Goal: Task Accomplishment & Management: Complete application form

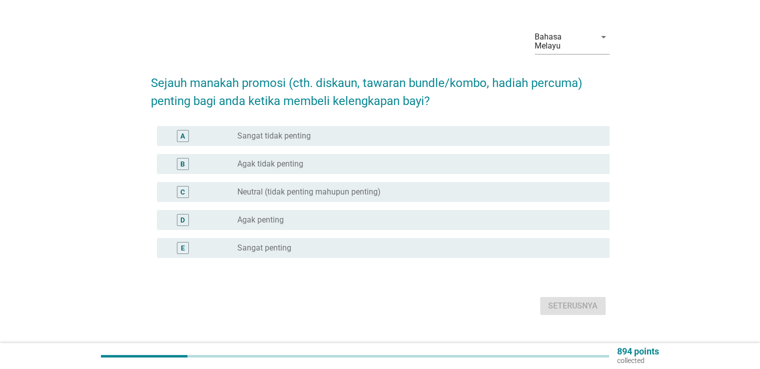
scroll to position [35, 0]
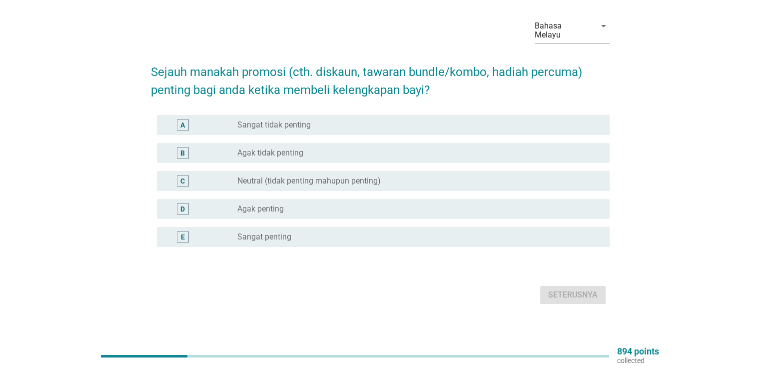
click at [303, 232] on div "radio_button_unchecked Sangat penting" at bounding box center [415, 237] width 356 height 10
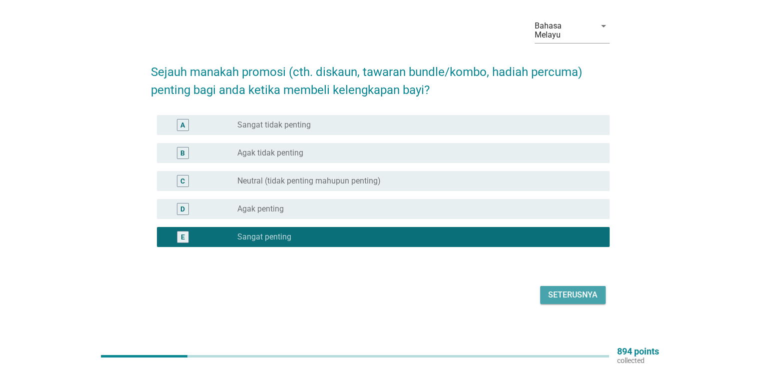
click at [572, 291] on div "Seterusnya" at bounding box center [572, 295] width 49 height 12
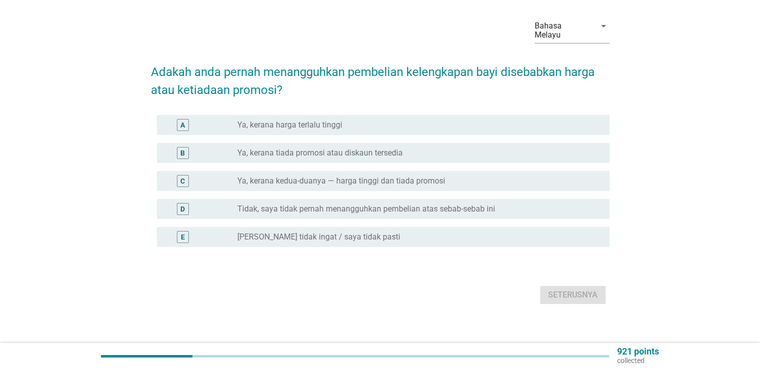
scroll to position [0, 0]
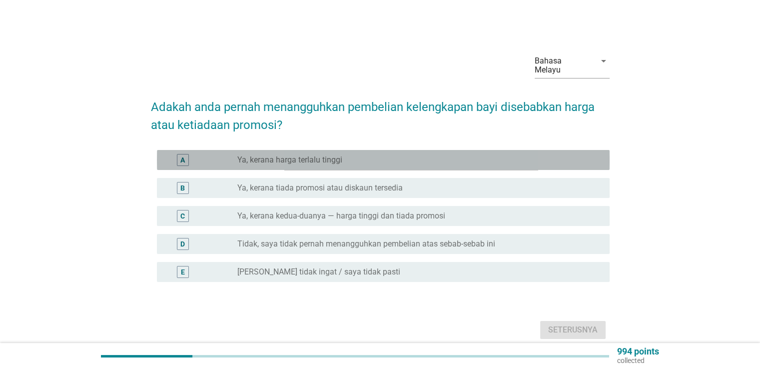
click at [312, 155] on label "Ya, kerana harga terlalu tinggi" at bounding box center [289, 160] width 105 height 10
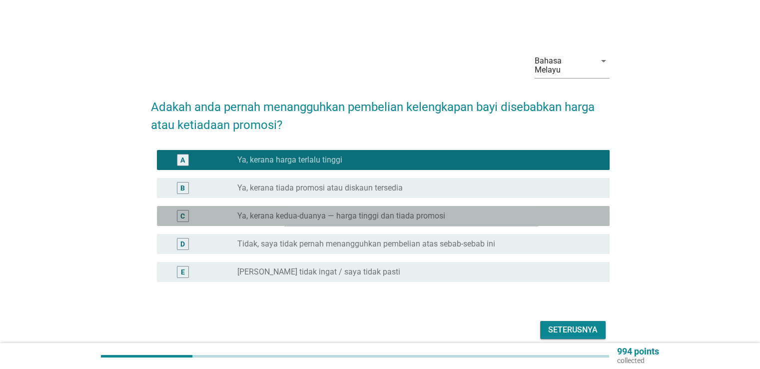
click at [313, 211] on label "Ya, kerana kedua-duanya — harga tinggi dan tiada promosi" at bounding box center [341, 216] width 208 height 10
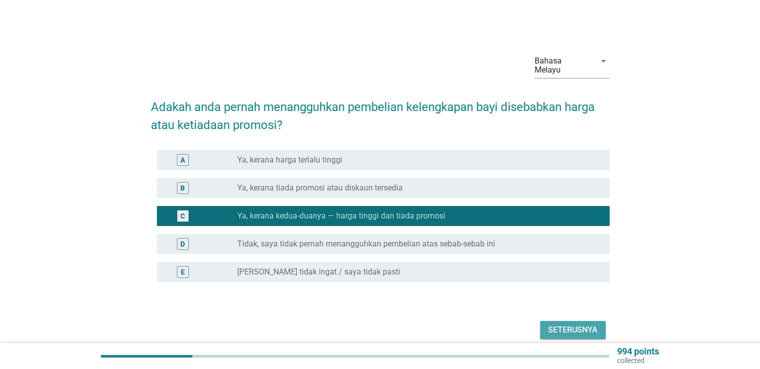
click at [588, 327] on button "Seterusnya" at bounding box center [572, 330] width 65 height 18
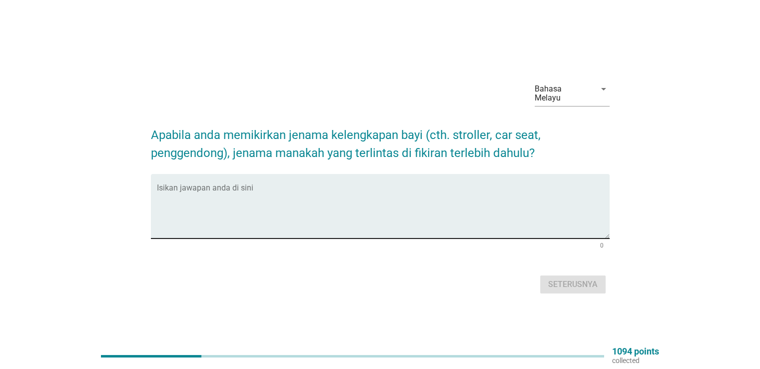
click at [366, 179] on div "Isikan jawapan anda di sini" at bounding box center [383, 206] width 453 height 64
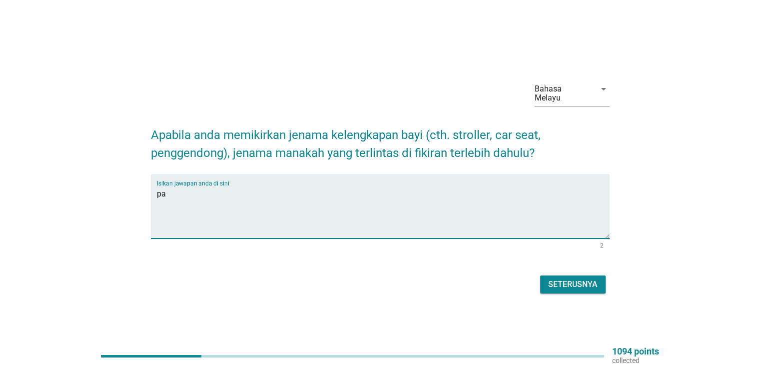
type textarea "p"
type textarea "L"
type textarea "Diapers"
click at [570, 278] on div "Seterusnya" at bounding box center [572, 284] width 49 height 12
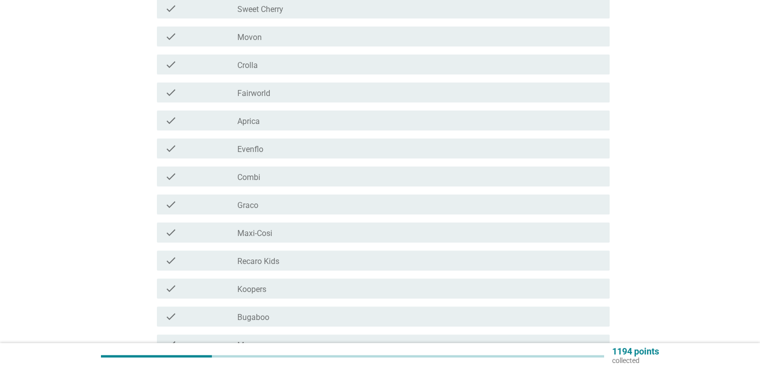
scroll to position [200, 0]
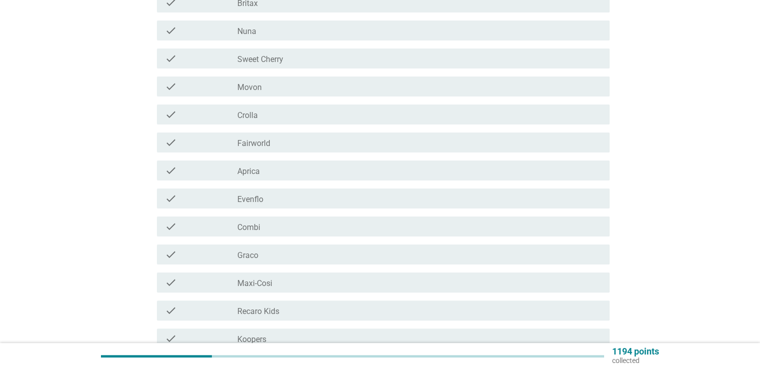
click at [320, 52] on div "check_box_outline_blank Sweet Cherry" at bounding box center [419, 58] width 364 height 12
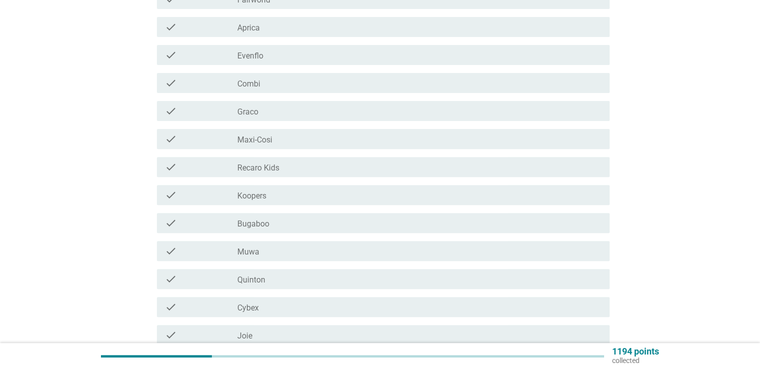
scroll to position [350, 0]
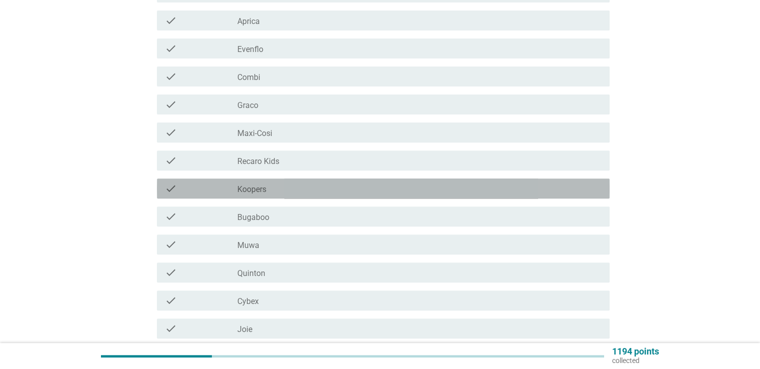
click at [350, 182] on div "check_box_outline_blank Koopers" at bounding box center [419, 188] width 364 height 12
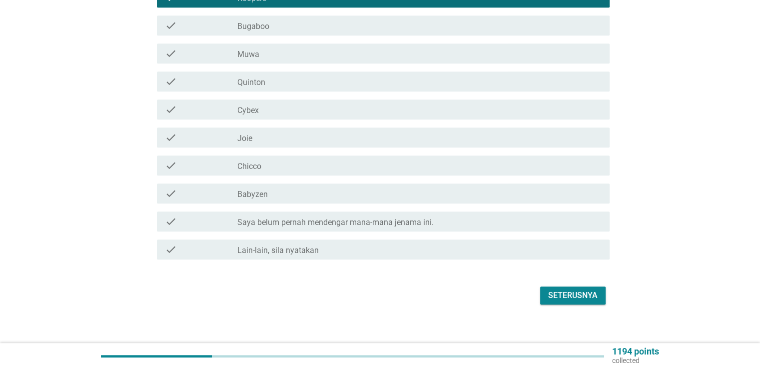
scroll to position [541, 0]
click at [599, 294] on button "Seterusnya" at bounding box center [572, 295] width 65 height 18
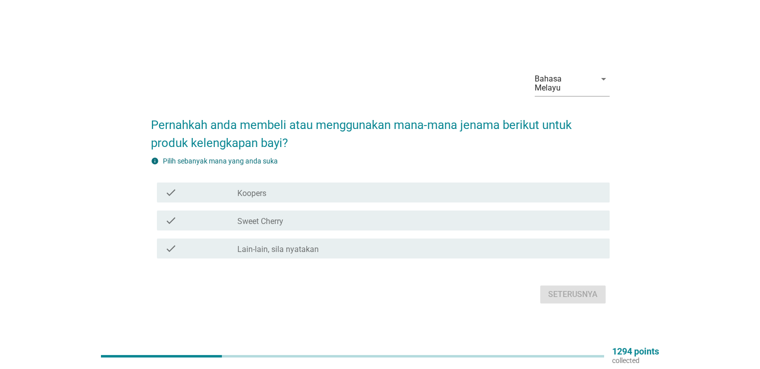
click at [337, 214] on div "check_box_outline_blank Sweet Cherry" at bounding box center [419, 220] width 364 height 12
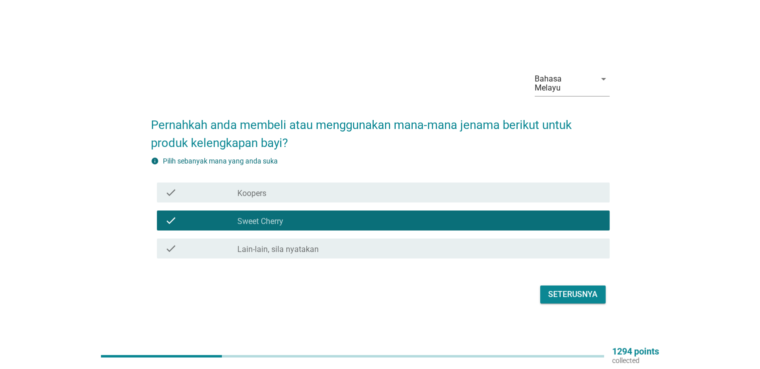
click at [563, 288] on div "Seterusnya" at bounding box center [572, 294] width 49 height 12
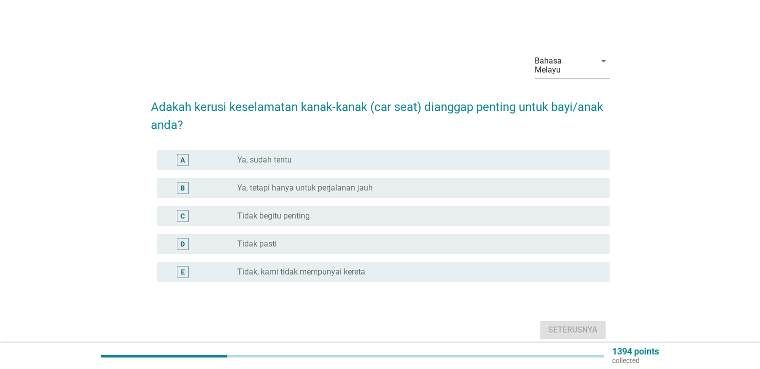
click at [262, 146] on div "A radio_button_unchecked Ya, sudah tentu" at bounding box center [380, 160] width 459 height 28
click at [267, 155] on label "Ya, sudah tentu" at bounding box center [264, 160] width 54 height 10
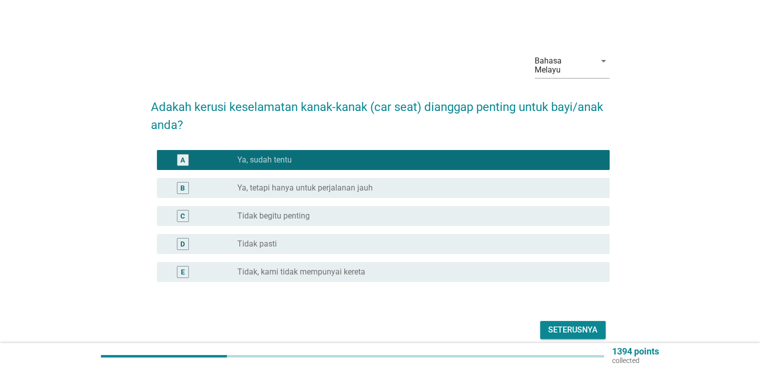
click at [572, 324] on div "Seterusnya" at bounding box center [572, 330] width 49 height 12
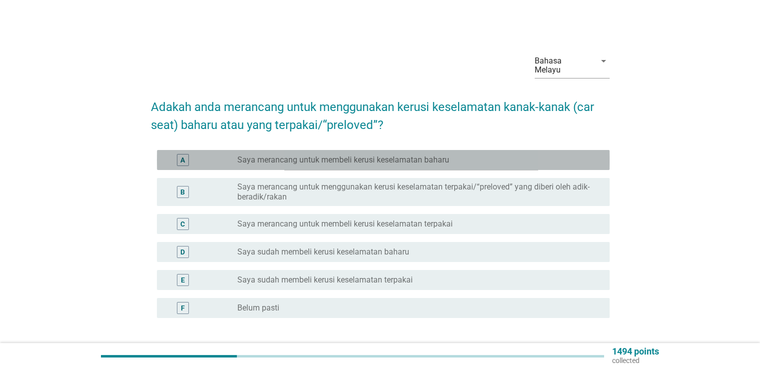
click at [286, 155] on label "Saya merancang untuk membeli kerusi keselamatan baharu" at bounding box center [343, 160] width 212 height 10
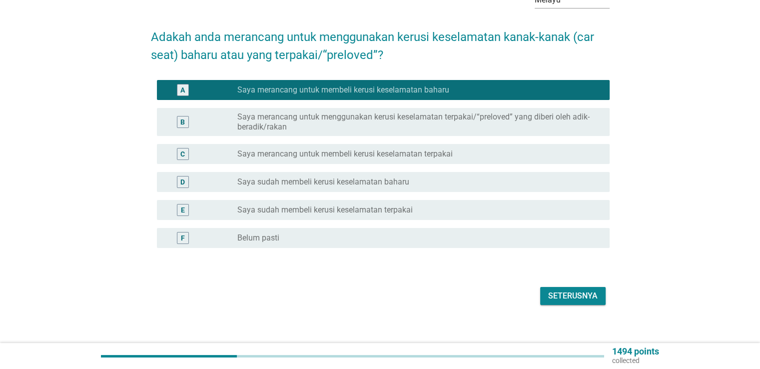
scroll to position [71, 0]
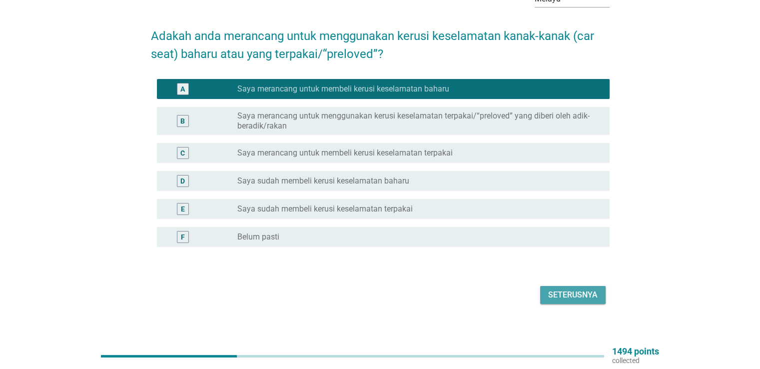
click at [566, 290] on div "Seterusnya" at bounding box center [572, 295] width 49 height 12
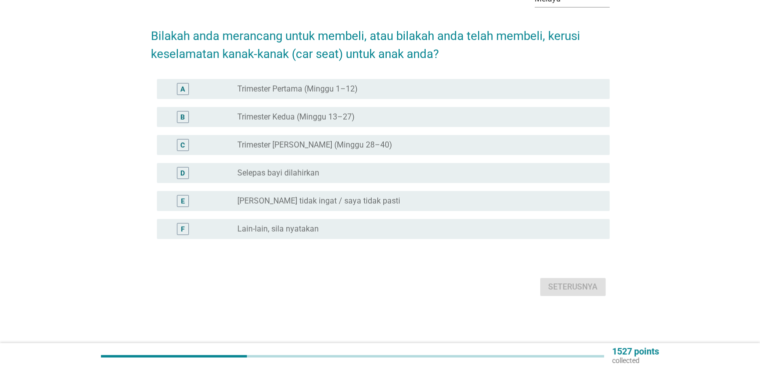
scroll to position [0, 0]
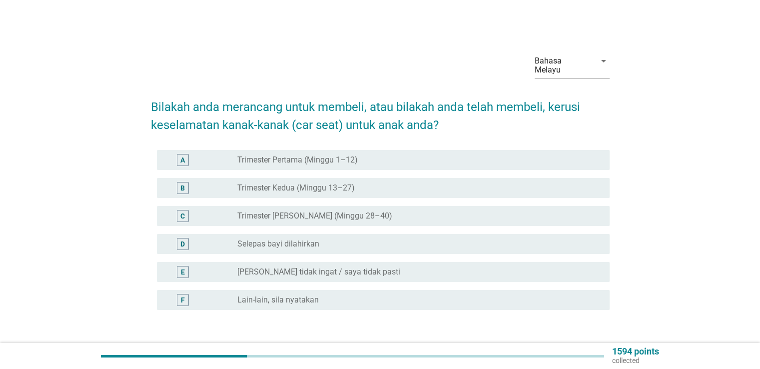
click at [316, 211] on label "Trimester [PERSON_NAME] (Minggu 28–40)" at bounding box center [314, 216] width 155 height 10
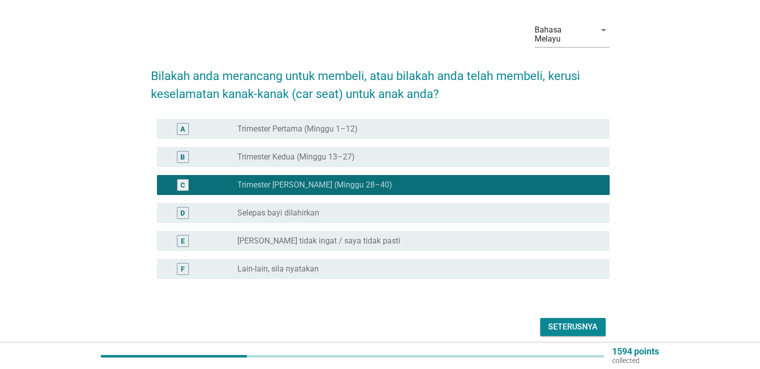
scroll to position [63, 0]
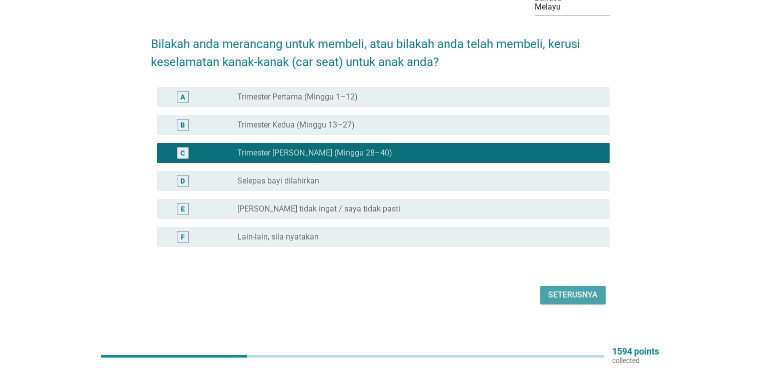
click at [567, 289] on div "Seterusnya" at bounding box center [572, 295] width 49 height 12
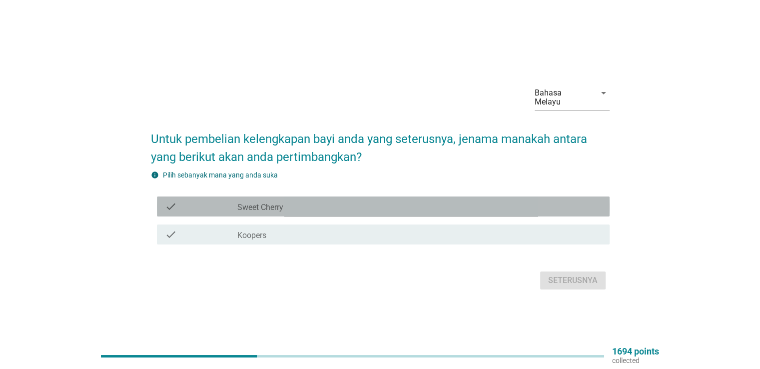
click at [324, 196] on div "check check_box_outline_blank Sweet Cherry" at bounding box center [383, 206] width 453 height 20
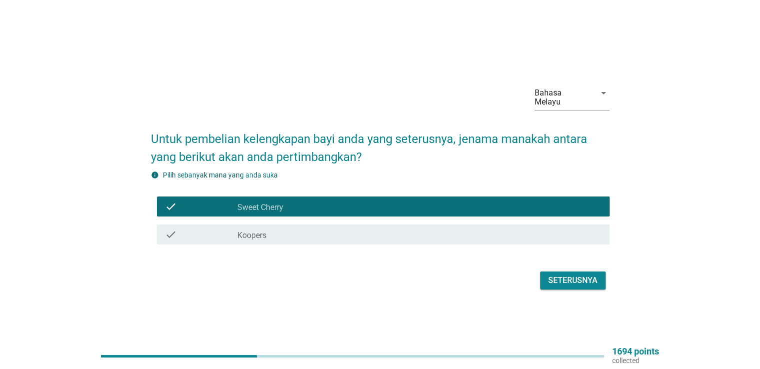
click at [581, 277] on div "Seterusnya" at bounding box center [572, 280] width 49 height 12
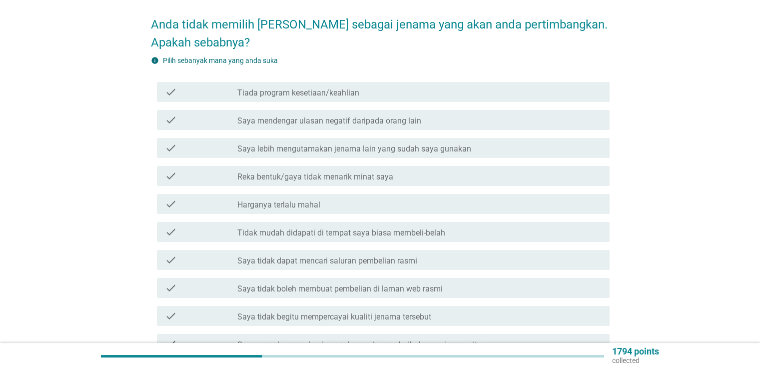
scroll to position [100, 0]
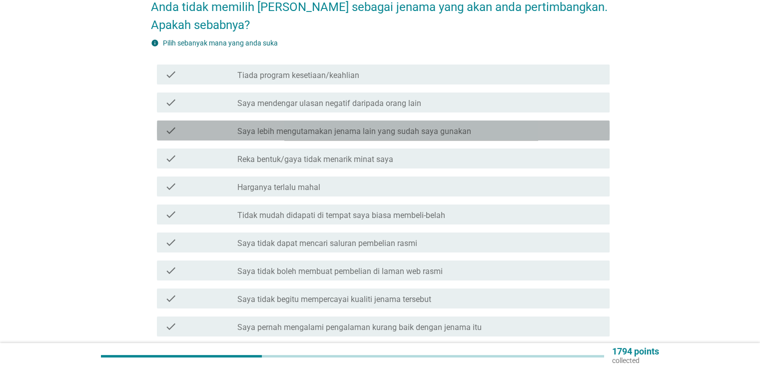
click at [383, 126] on label "Saya lebih mengutamakan jenama lain yang sudah saya gunakan" at bounding box center [354, 131] width 234 height 10
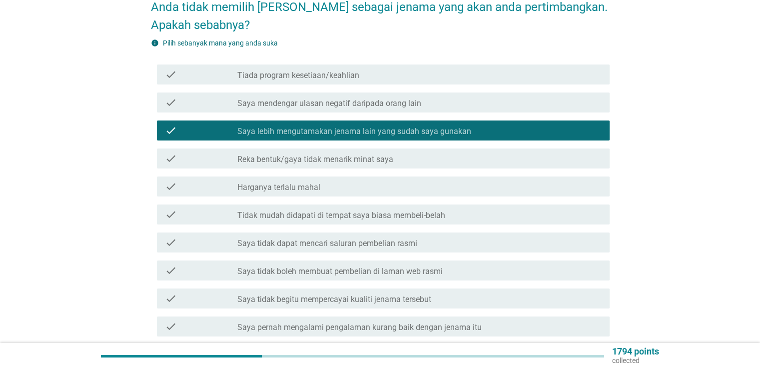
scroll to position [150, 0]
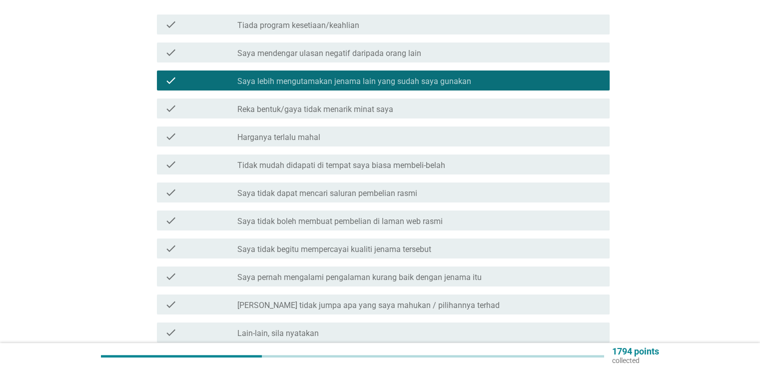
click at [376, 130] on div "check_box_outline_blank Harganya terlalu mahal" at bounding box center [419, 136] width 364 height 12
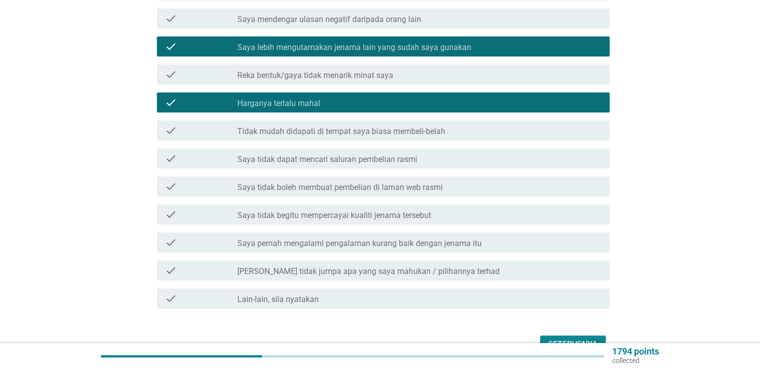
scroll to position [200, 0]
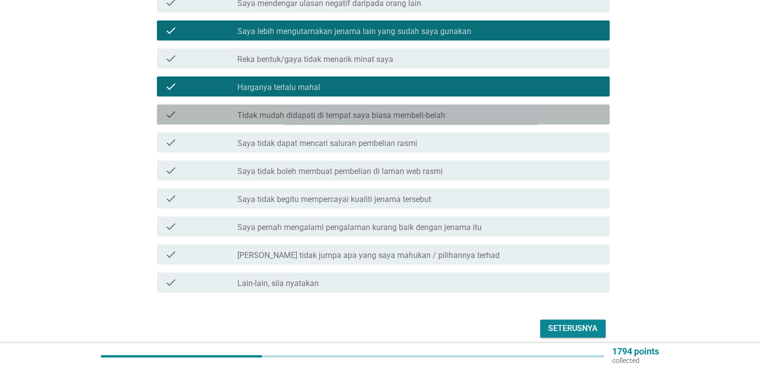
click at [388, 110] on label "Tidak mudah didapati di tempat saya biasa membeli-belah" at bounding box center [341, 115] width 208 height 10
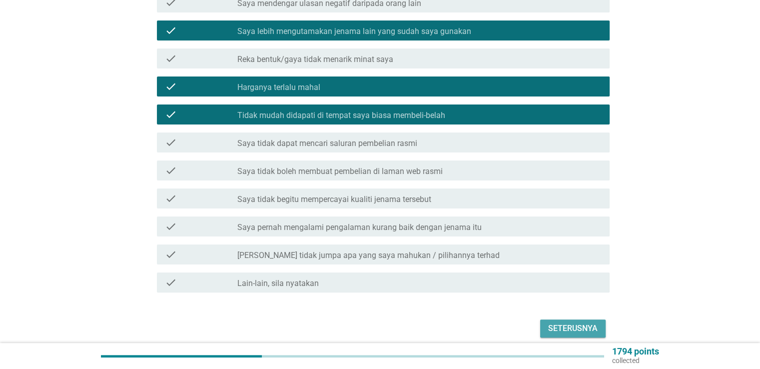
click at [568, 322] on div "Seterusnya" at bounding box center [572, 328] width 49 height 12
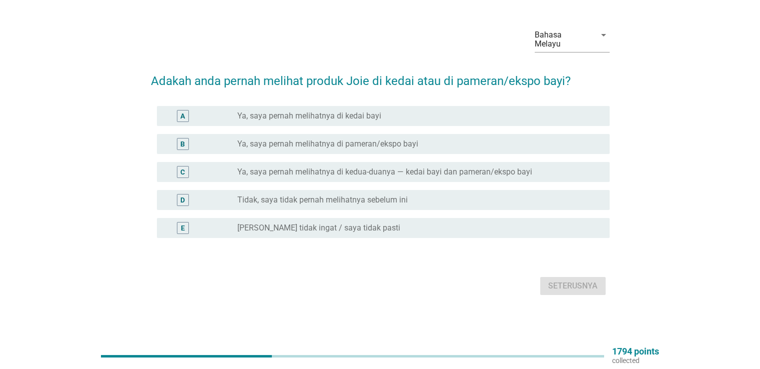
scroll to position [0, 0]
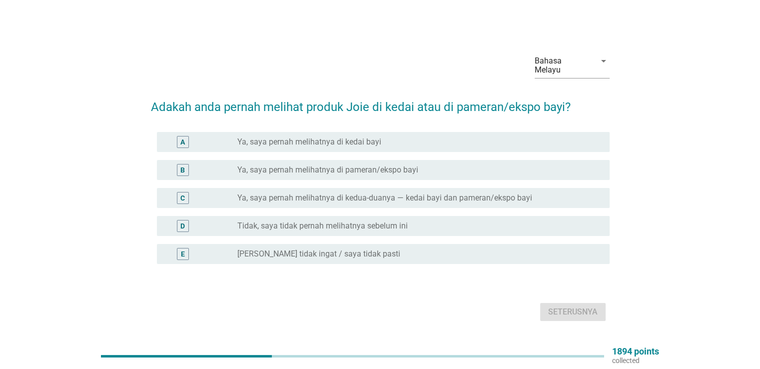
click at [279, 137] on label "Ya, saya pernah melihatnya di kedai bayi" at bounding box center [309, 142] width 144 height 10
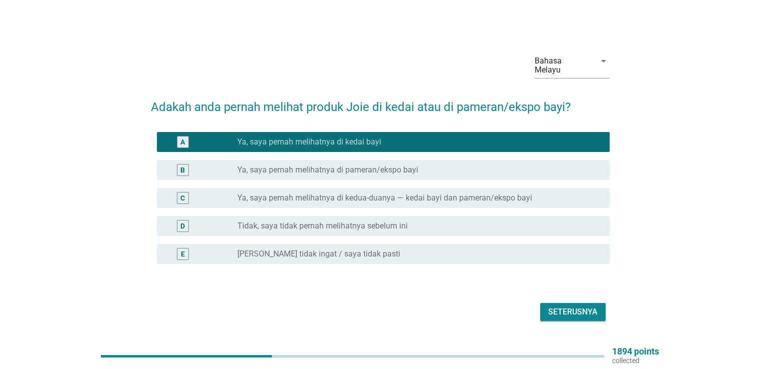
click at [320, 160] on div "B radio_button_unchecked Ya, saya pernah melihatnya di pameran/ekspo bayi" at bounding box center [383, 170] width 453 height 20
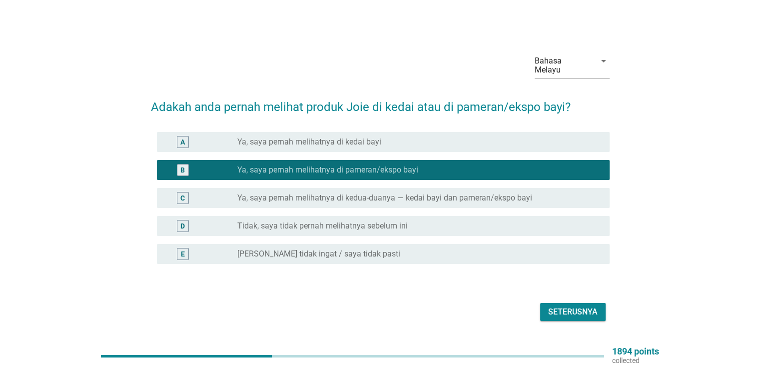
click at [572, 306] on div "Seterusnya" at bounding box center [572, 312] width 49 height 12
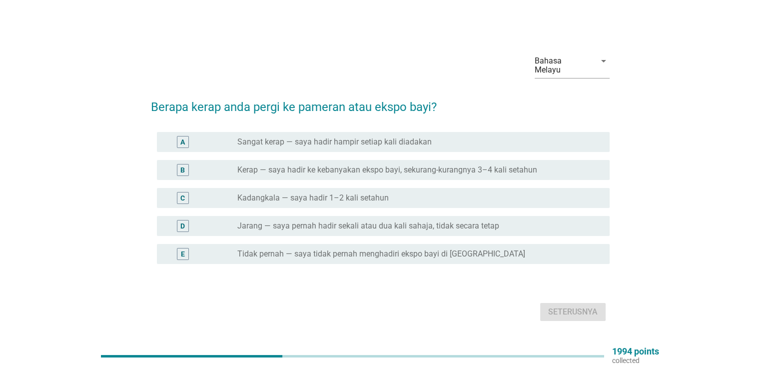
click at [328, 168] on label "Kerap — saya hadir ke kebanyakan ekspo bayi, sekurang-kurangnya 3–4 kali setahun" at bounding box center [387, 170] width 300 height 10
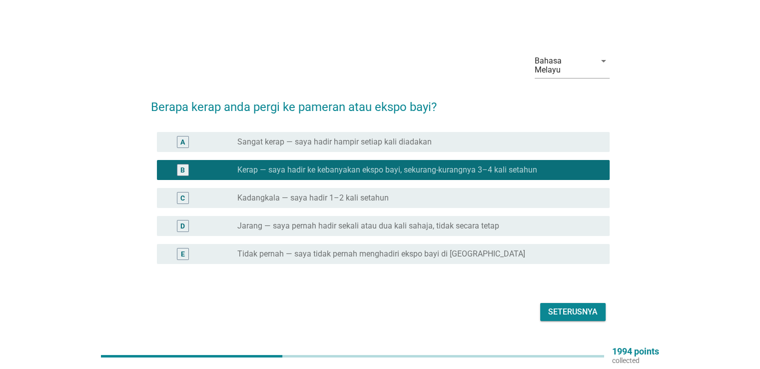
click at [579, 306] on div "Seterusnya" at bounding box center [572, 312] width 49 height 12
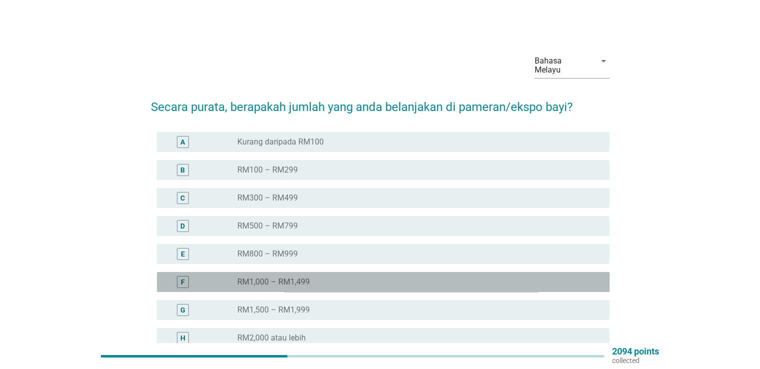
click at [290, 277] on label "RM1,000 – RM1,499" at bounding box center [273, 282] width 72 height 10
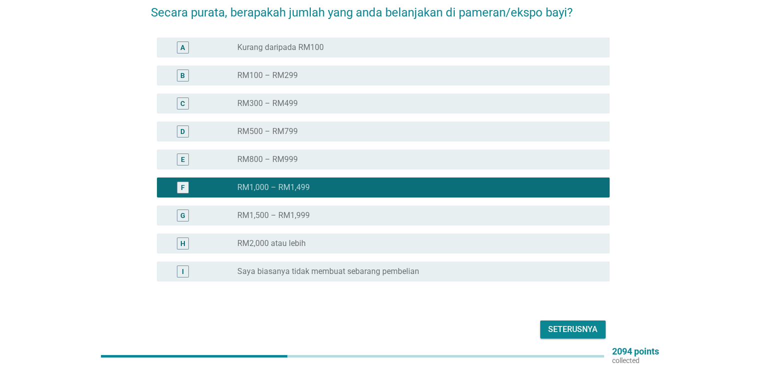
scroll to position [100, 0]
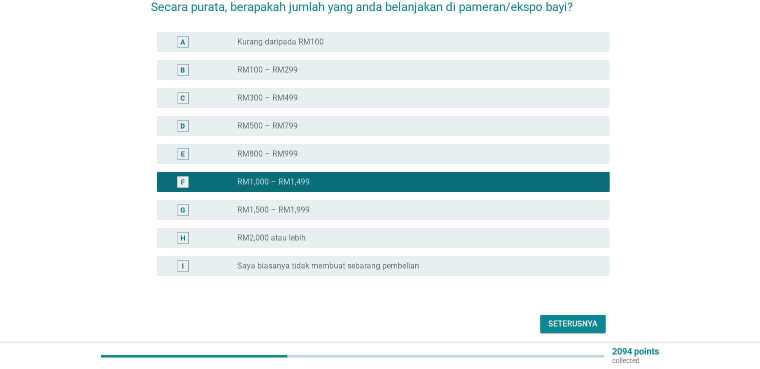
click at [602, 315] on button "Seterusnya" at bounding box center [572, 324] width 65 height 18
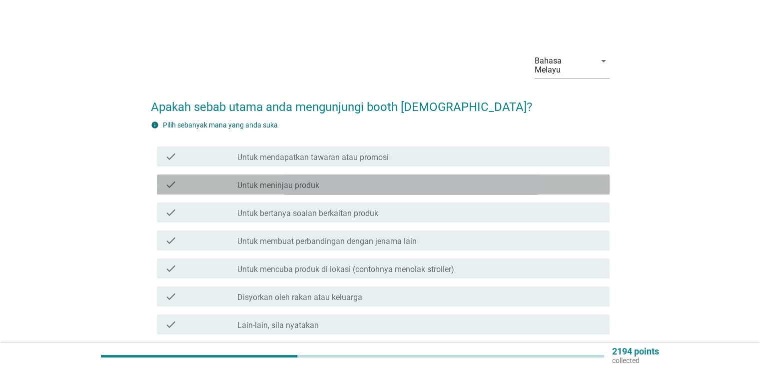
click at [305, 180] on label "Untuk meninjau produk" at bounding box center [278, 185] width 82 height 10
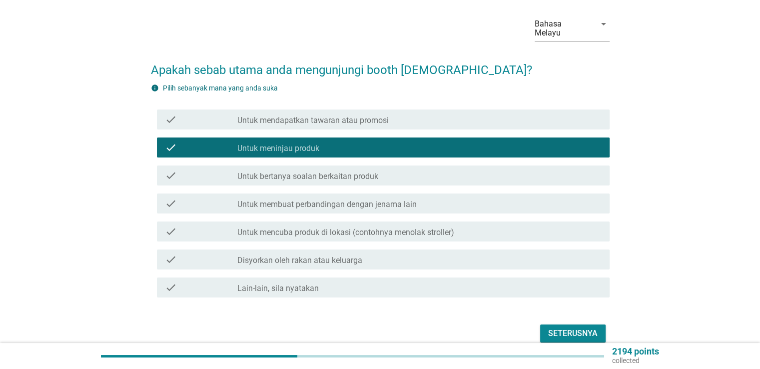
scroll to position [75, 0]
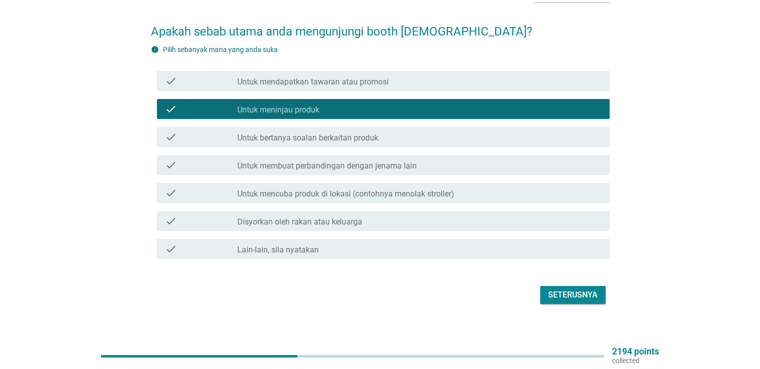
click at [564, 289] on div "Seterusnya" at bounding box center [572, 295] width 49 height 12
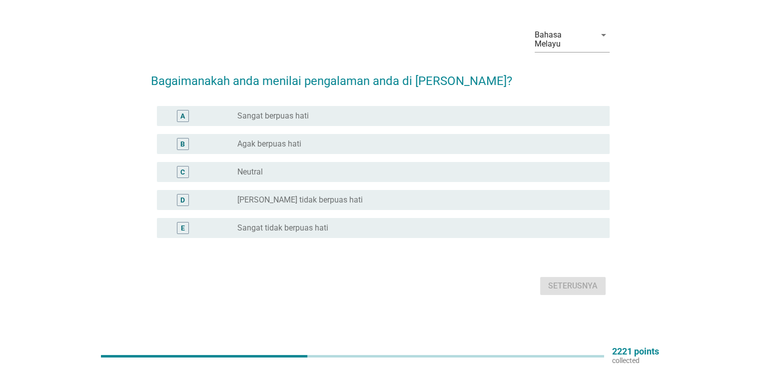
scroll to position [0, 0]
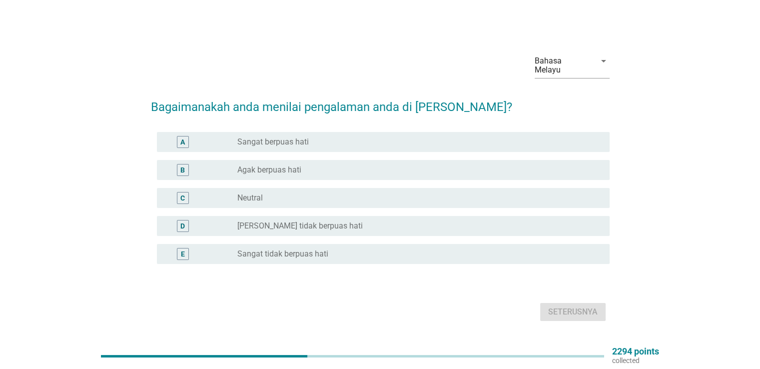
click at [339, 138] on div "radio_button_unchecked Sangat berpuas hati" at bounding box center [415, 142] width 356 height 10
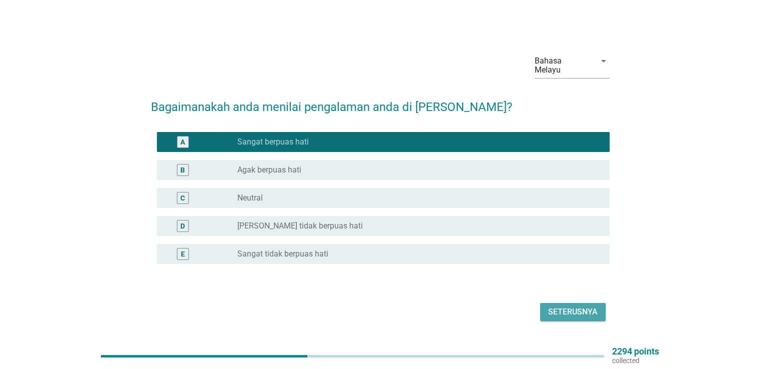
click at [560, 312] on div "Seterusnya" at bounding box center [572, 312] width 49 height 12
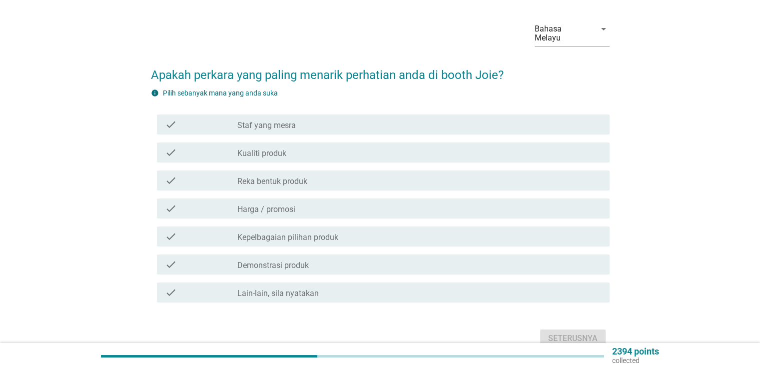
scroll to position [50, 0]
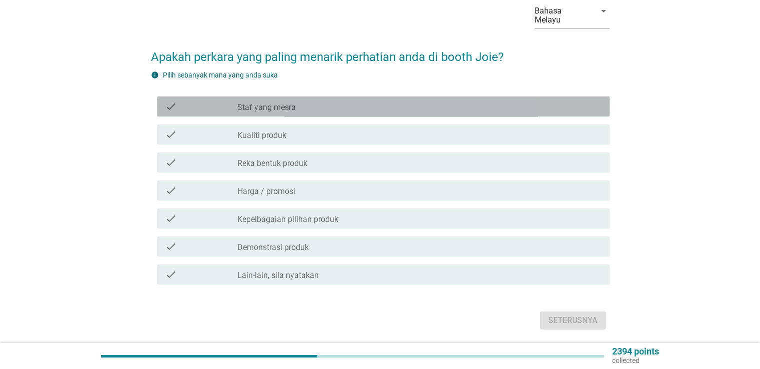
click at [282, 102] on label "Staf yang mesra" at bounding box center [266, 107] width 58 height 10
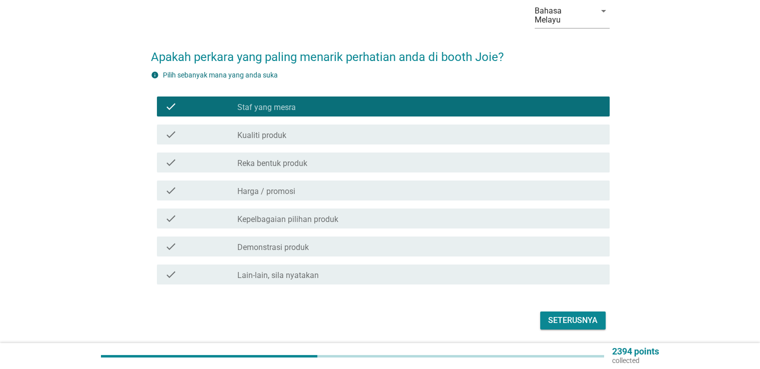
click at [277, 130] on label "Kualiti produk" at bounding box center [261, 135] width 49 height 10
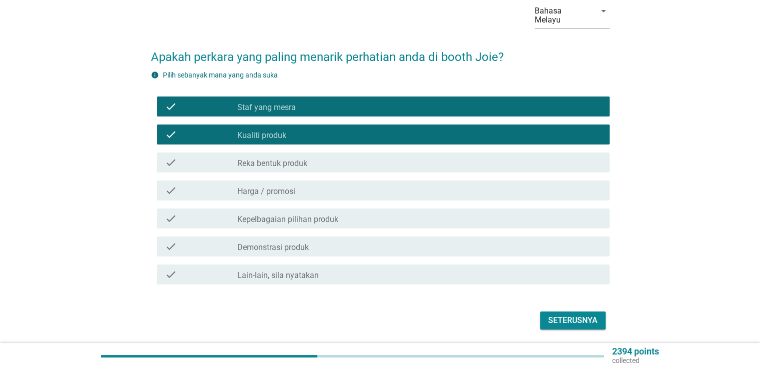
click at [275, 158] on label "Reka bentuk produk" at bounding box center [272, 163] width 70 height 10
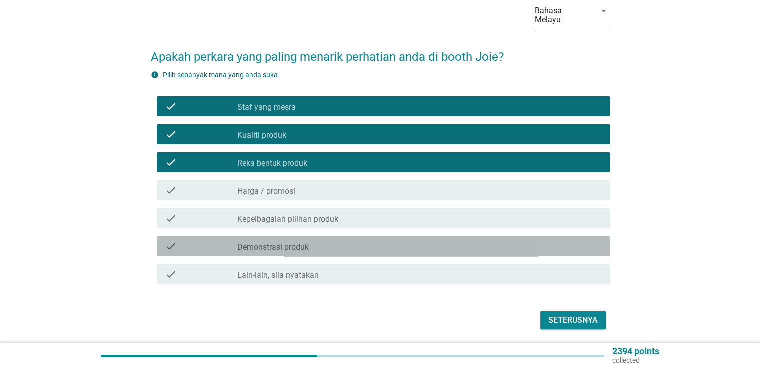
click at [268, 242] on label "Demonstrasi produk" at bounding box center [272, 247] width 71 height 10
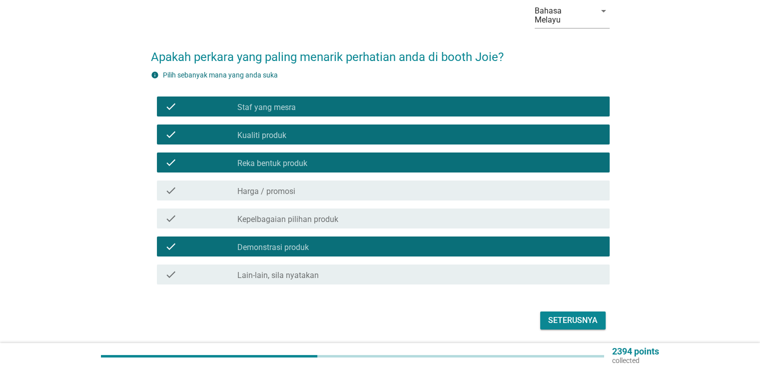
click at [268, 214] on label "Kepelbagaian pilihan produk" at bounding box center [287, 219] width 101 height 10
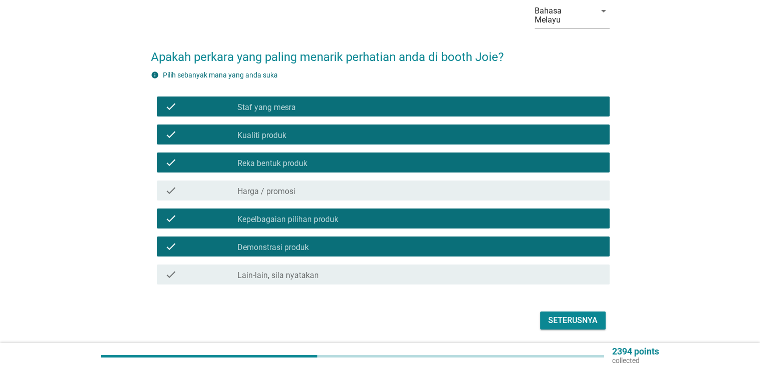
click at [270, 184] on div "check_box_outline_blank Harga / promosi" at bounding box center [419, 190] width 364 height 12
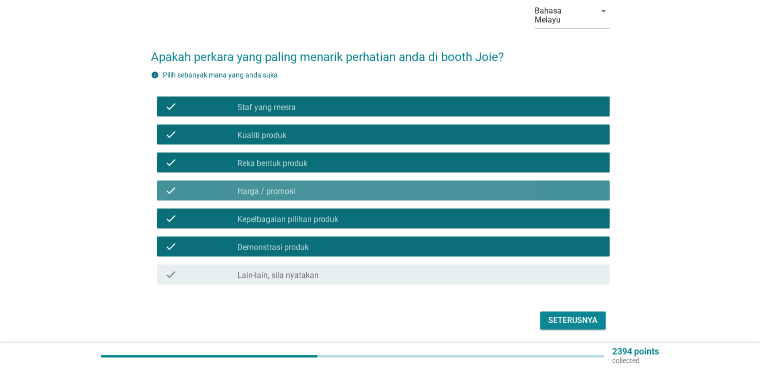
click at [268, 186] on label "Harga / promosi" at bounding box center [266, 191] width 58 height 10
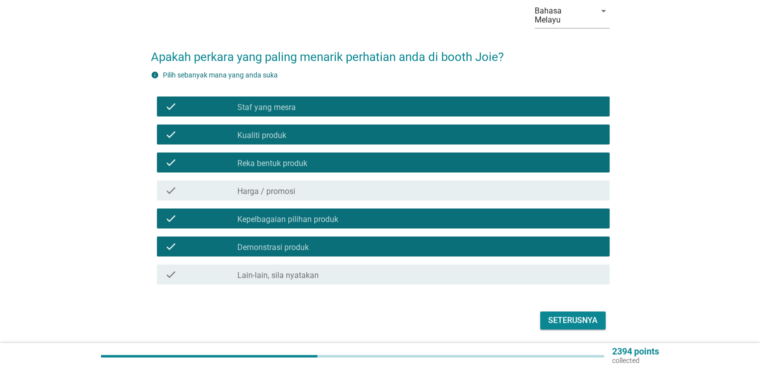
click at [570, 308] on div "Seterusnya" at bounding box center [380, 320] width 459 height 24
click at [574, 314] on div "Seterusnya" at bounding box center [572, 320] width 49 height 12
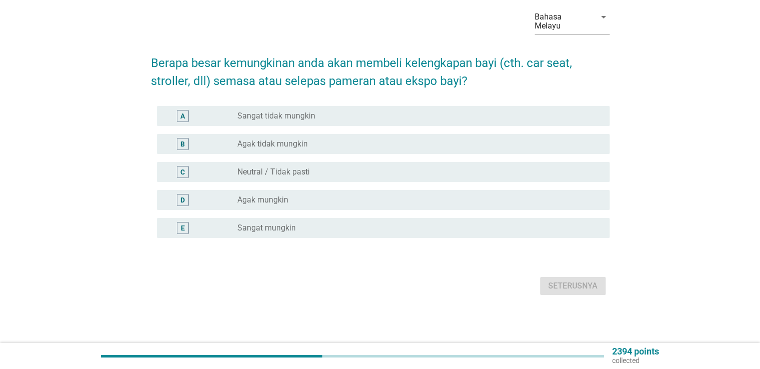
scroll to position [0, 0]
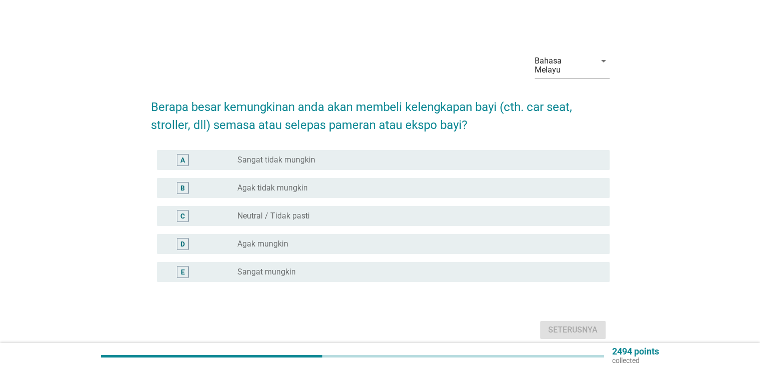
click at [276, 267] on label "Sangat mungkin" at bounding box center [266, 272] width 58 height 10
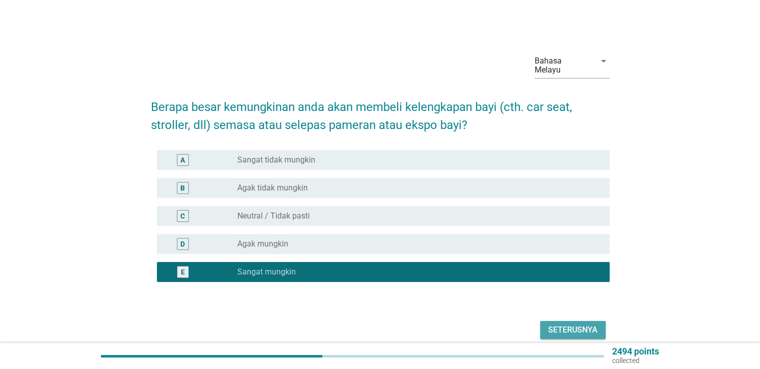
click at [562, 324] on div "Seterusnya" at bounding box center [572, 330] width 49 height 12
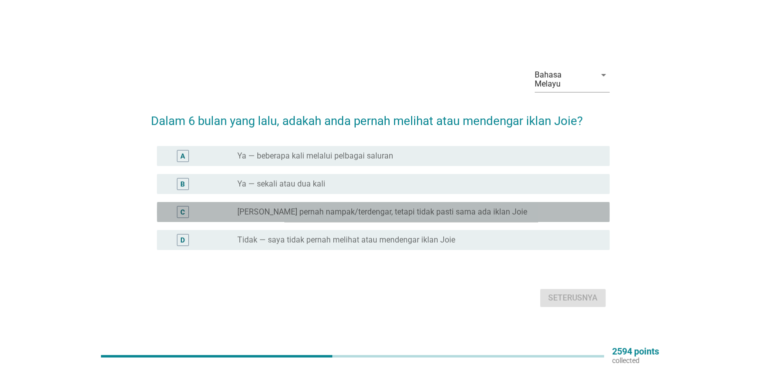
click at [282, 208] on label "[PERSON_NAME] pernah nampak/terdengar, tetapi tidak pasti sama ada iklan Joie" at bounding box center [382, 212] width 290 height 10
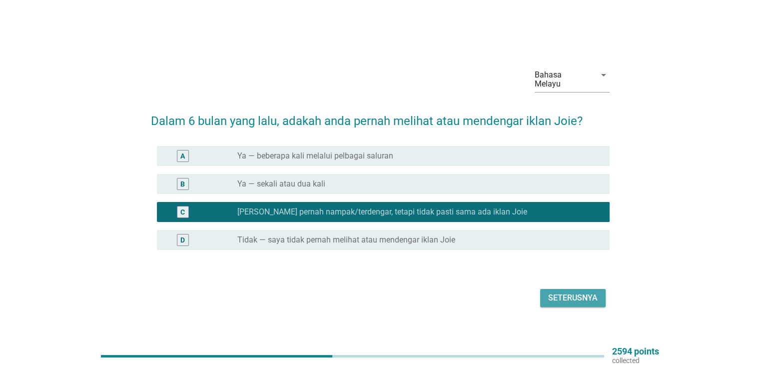
click at [566, 292] on div "Seterusnya" at bounding box center [572, 298] width 49 height 12
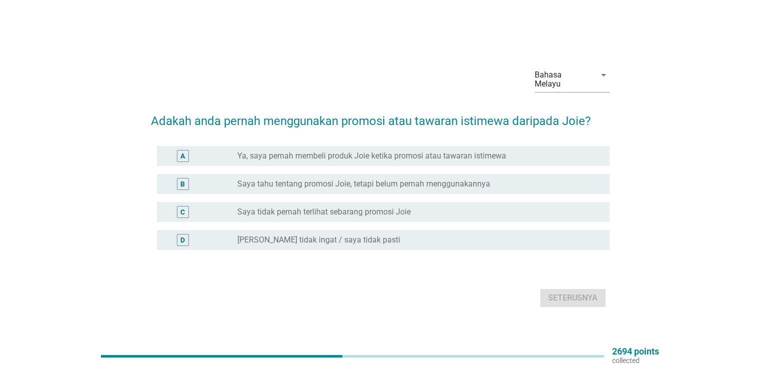
click at [307, 180] on label "Saya tahu tentang promosi Joie, tetapi belum pernah menggunakannya" at bounding box center [363, 184] width 253 height 10
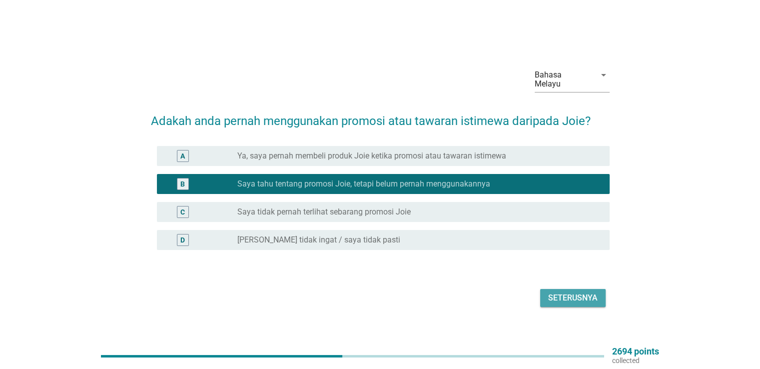
click at [562, 299] on div "Seterusnya" at bounding box center [572, 298] width 49 height 12
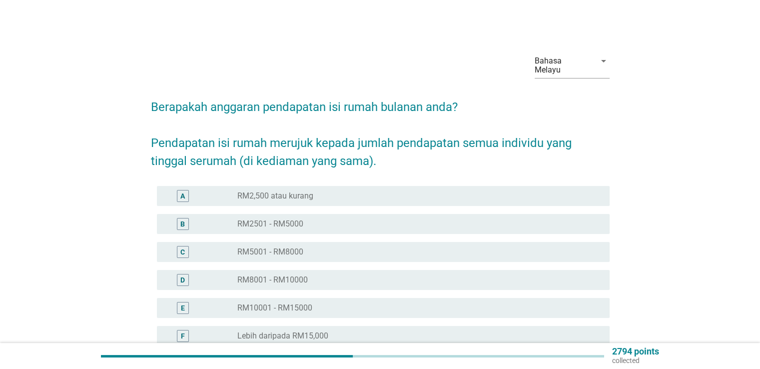
scroll to position [50, 0]
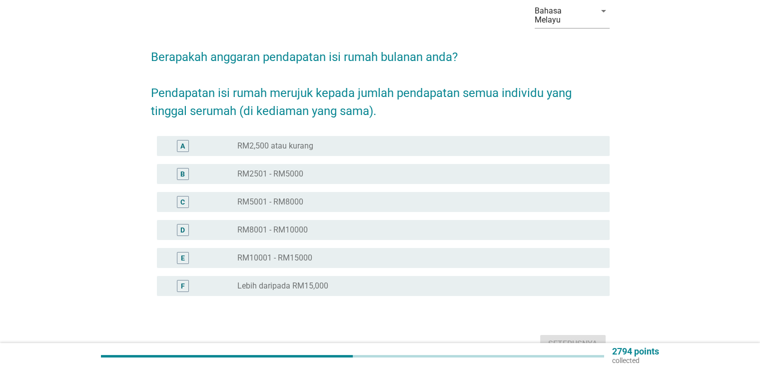
click at [275, 197] on label "RM5001 - RM8000" at bounding box center [270, 202] width 66 height 10
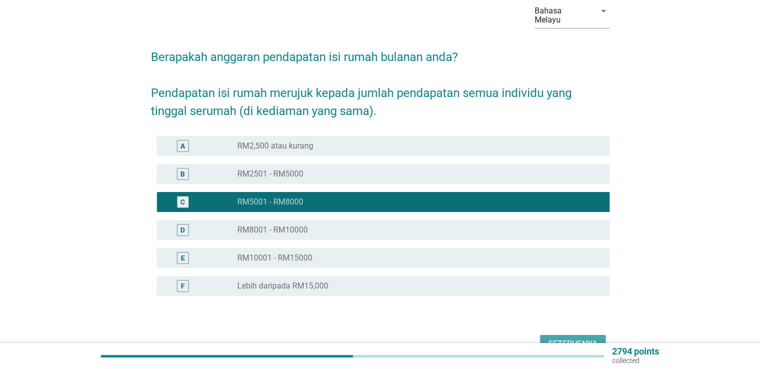
click at [571, 338] on div "Seterusnya" at bounding box center [572, 344] width 49 height 12
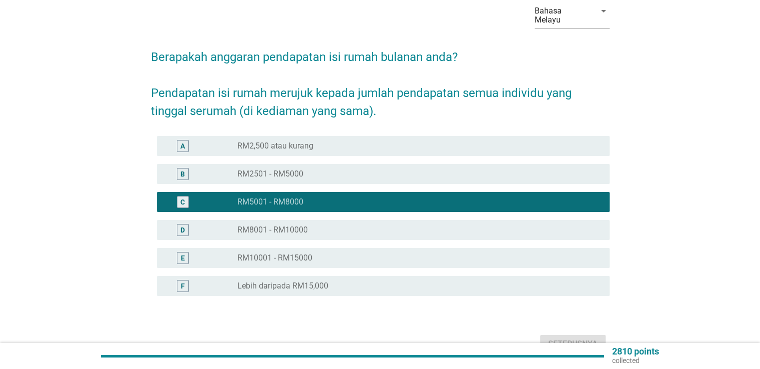
scroll to position [0, 0]
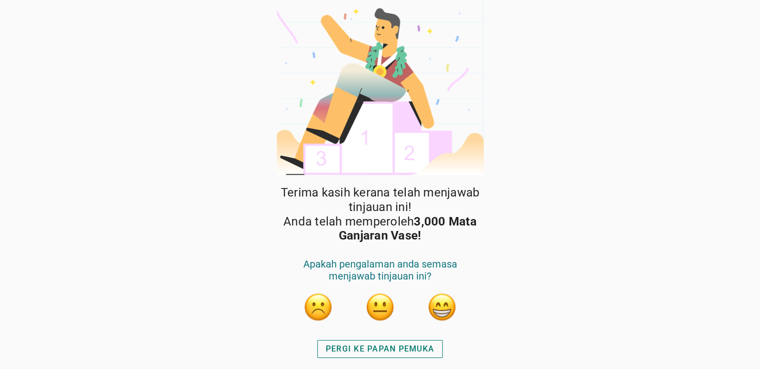
click at [443, 306] on button "button" at bounding box center [442, 307] width 30 height 30
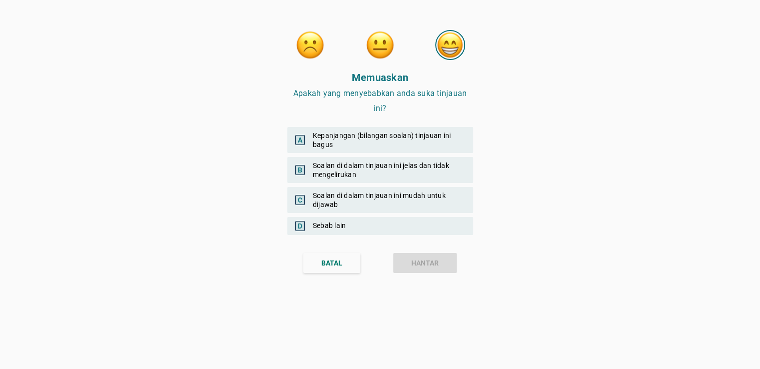
click at [349, 140] on div "A Kepanjangan (bilangan soalan) tinjauan ini bagus" at bounding box center [380, 140] width 186 height 26
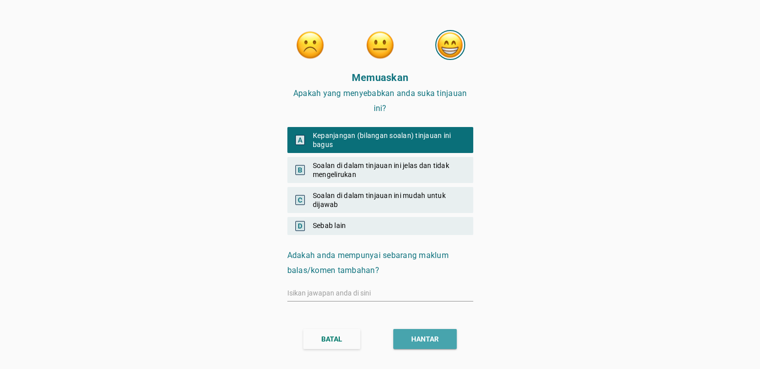
click at [414, 334] on div "HANTAR" at bounding box center [424, 339] width 27 height 10
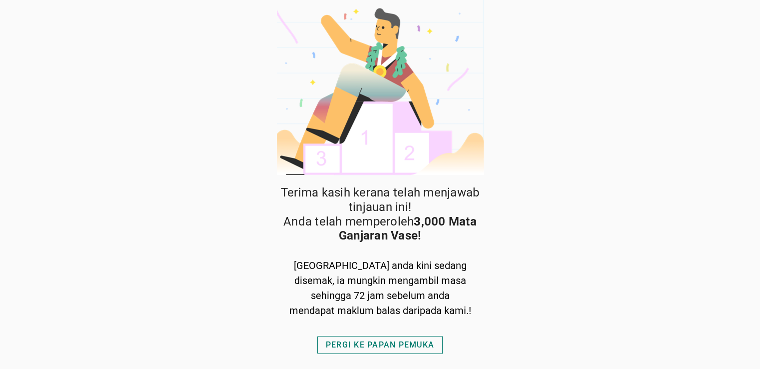
click at [391, 343] on div "PERGI KE PAPAN PEMUKA" at bounding box center [380, 345] width 108 height 12
